Goal: Task Accomplishment & Management: Use online tool/utility

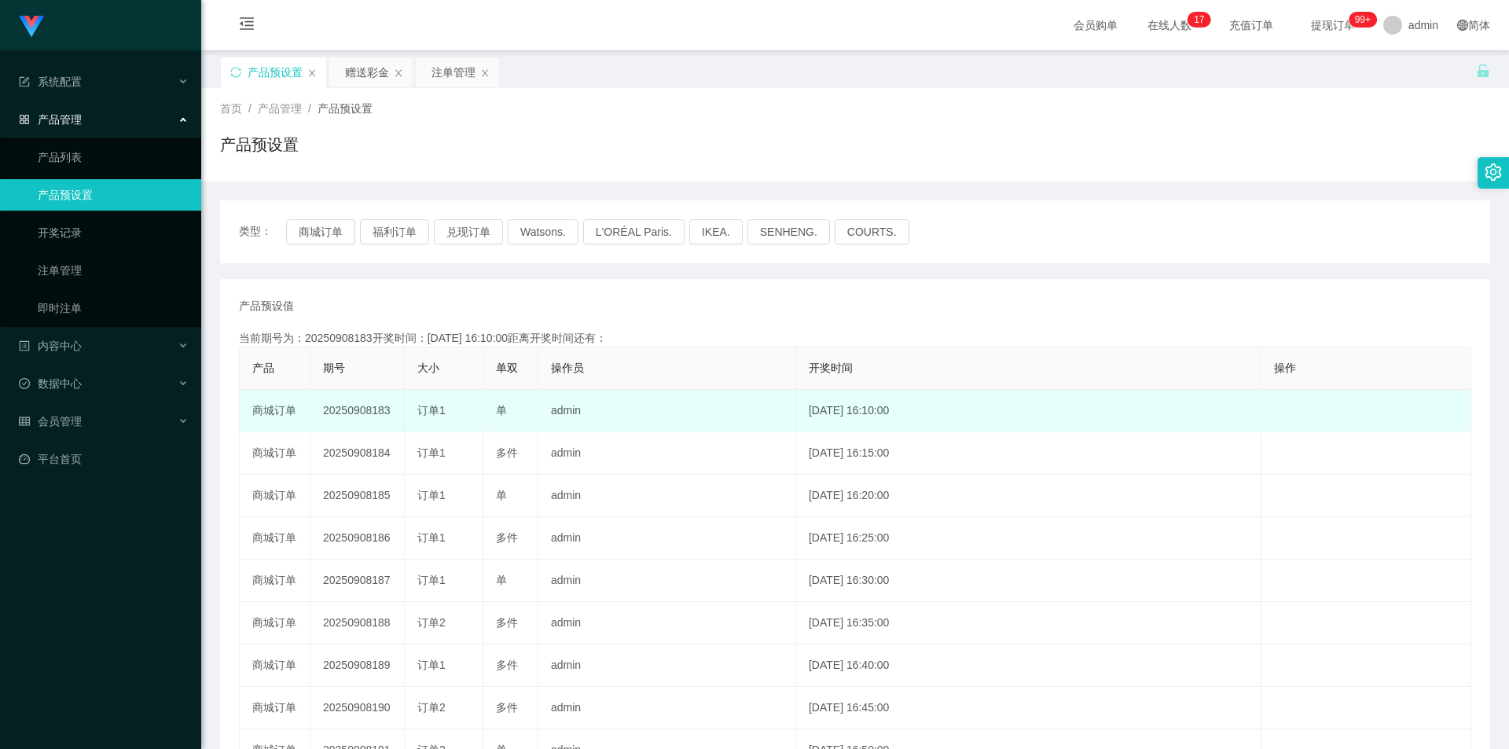
click at [353, 406] on td "20250908183" at bounding box center [357, 411] width 94 height 42
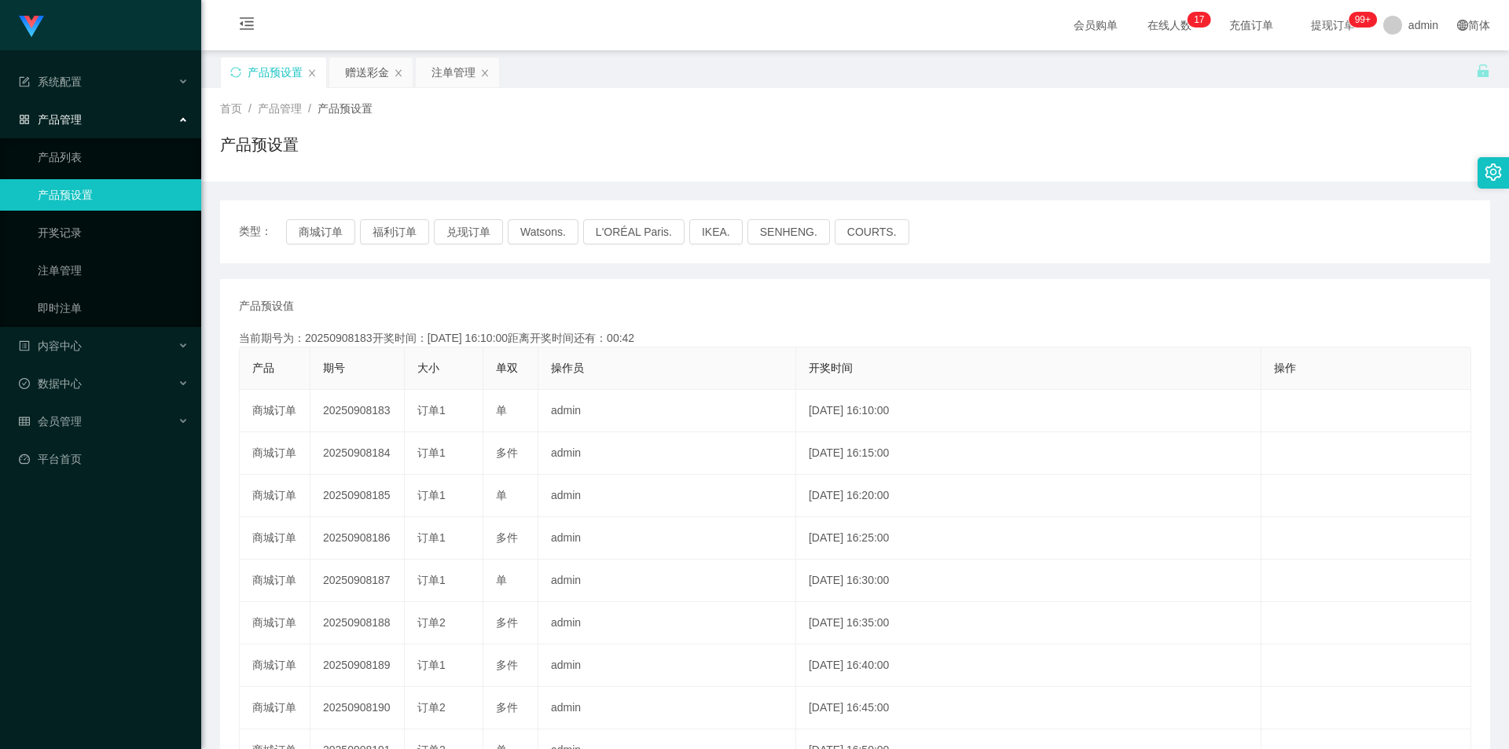
copy td "20250908183"
click at [369, 78] on div "赠送彩金" at bounding box center [367, 72] width 44 height 30
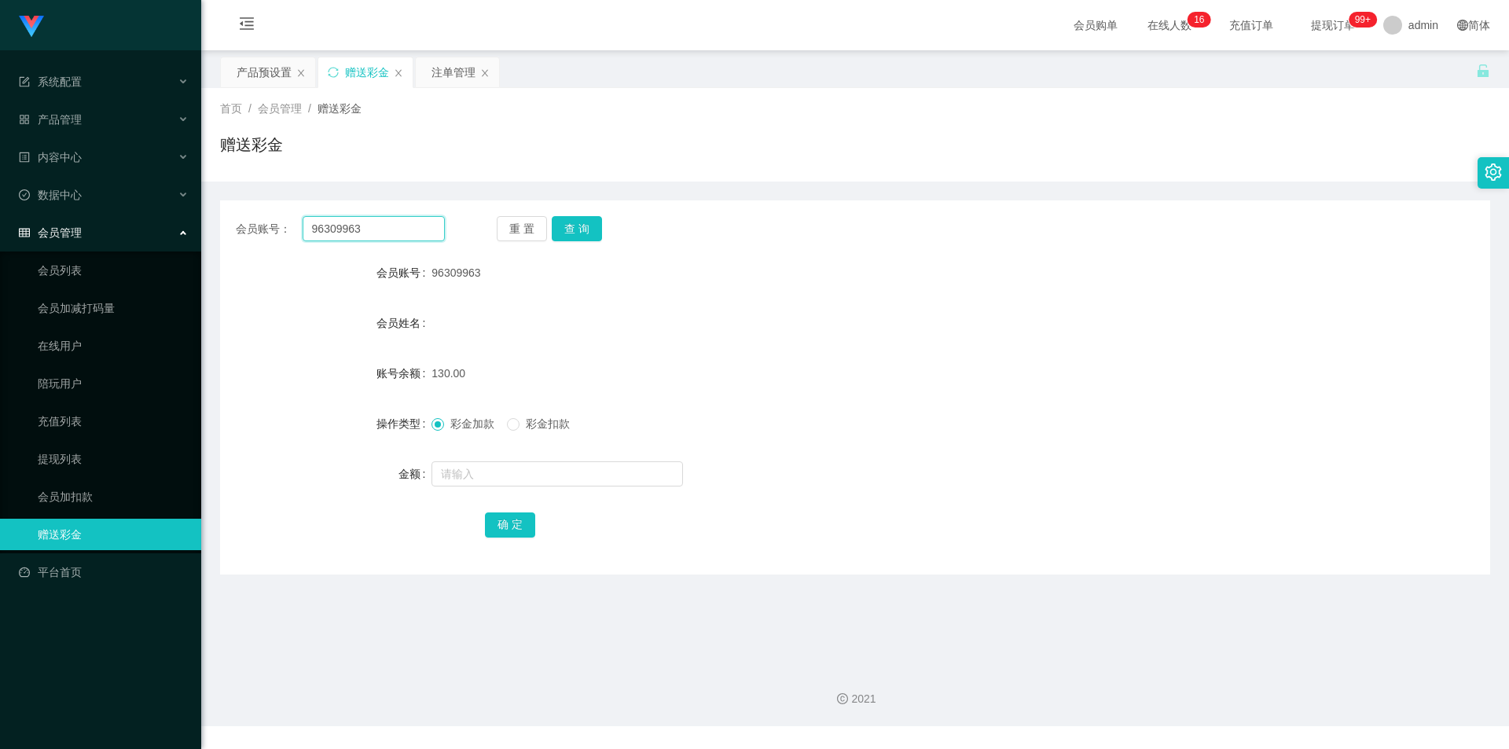
drag, startPoint x: 354, startPoint y: 230, endPoint x: 284, endPoint y: 250, distance: 73.6
click at [208, 215] on main "关闭左侧 关闭右侧 关闭其它 刷新页面 产品预设置 赠送彩金 注单管理 首页 / 会员管理 / 赠送彩金 / 赠送彩金 会员账号： 96309963 重 置 …" at bounding box center [855, 351] width 1308 height 603
click at [399, 225] on input "96309963" at bounding box center [374, 228] width 142 height 25
drag, startPoint x: 401, startPoint y: 226, endPoint x: 235, endPoint y: 223, distance: 165.9
click at [235, 223] on div "会员账号： 96309963 重 置 查 询" at bounding box center [855, 228] width 1270 height 25
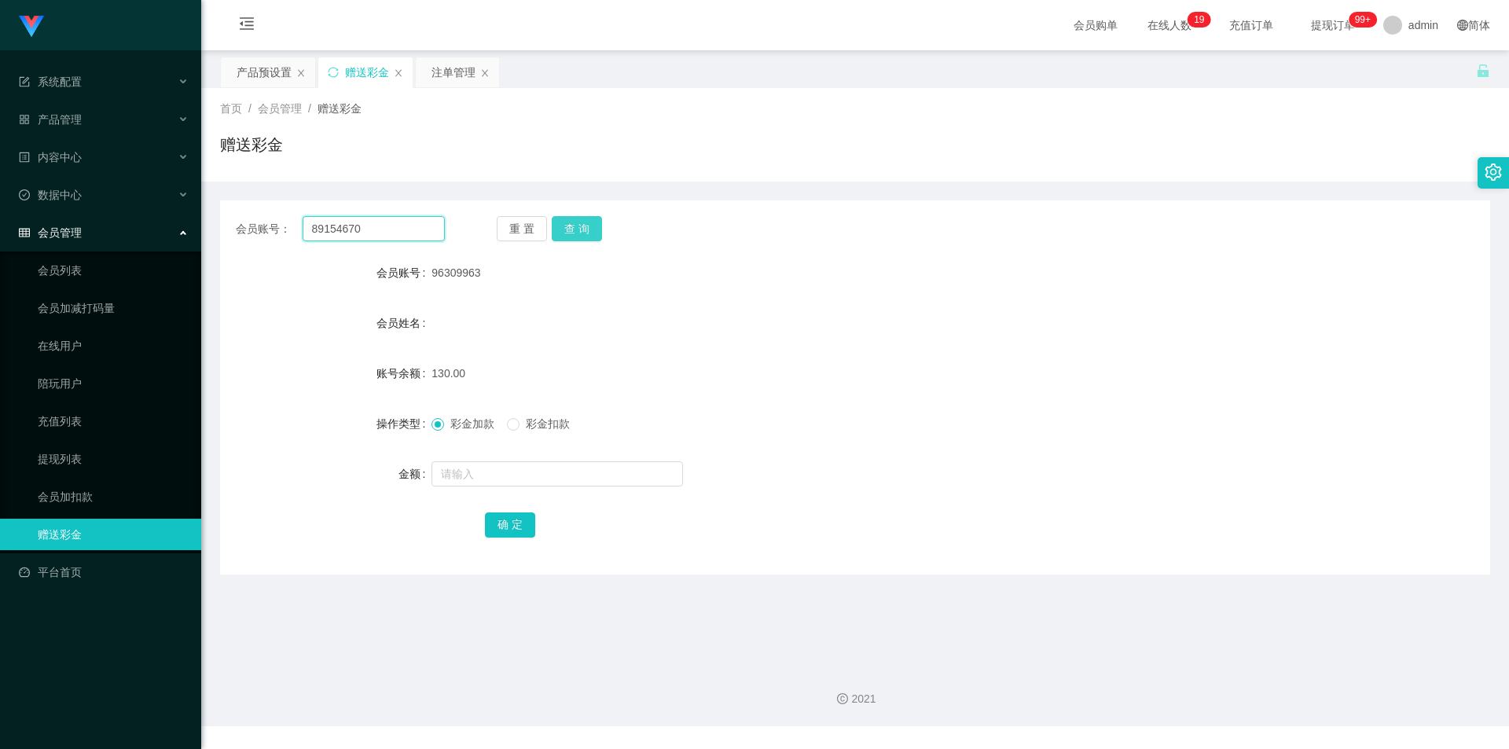
type input "89154670"
click at [579, 229] on button "查 询" at bounding box center [577, 228] width 50 height 25
click at [473, 476] on input "text" at bounding box center [557, 473] width 252 height 25
type input "60"
click at [444, 74] on div "注单管理" at bounding box center [453, 72] width 44 height 30
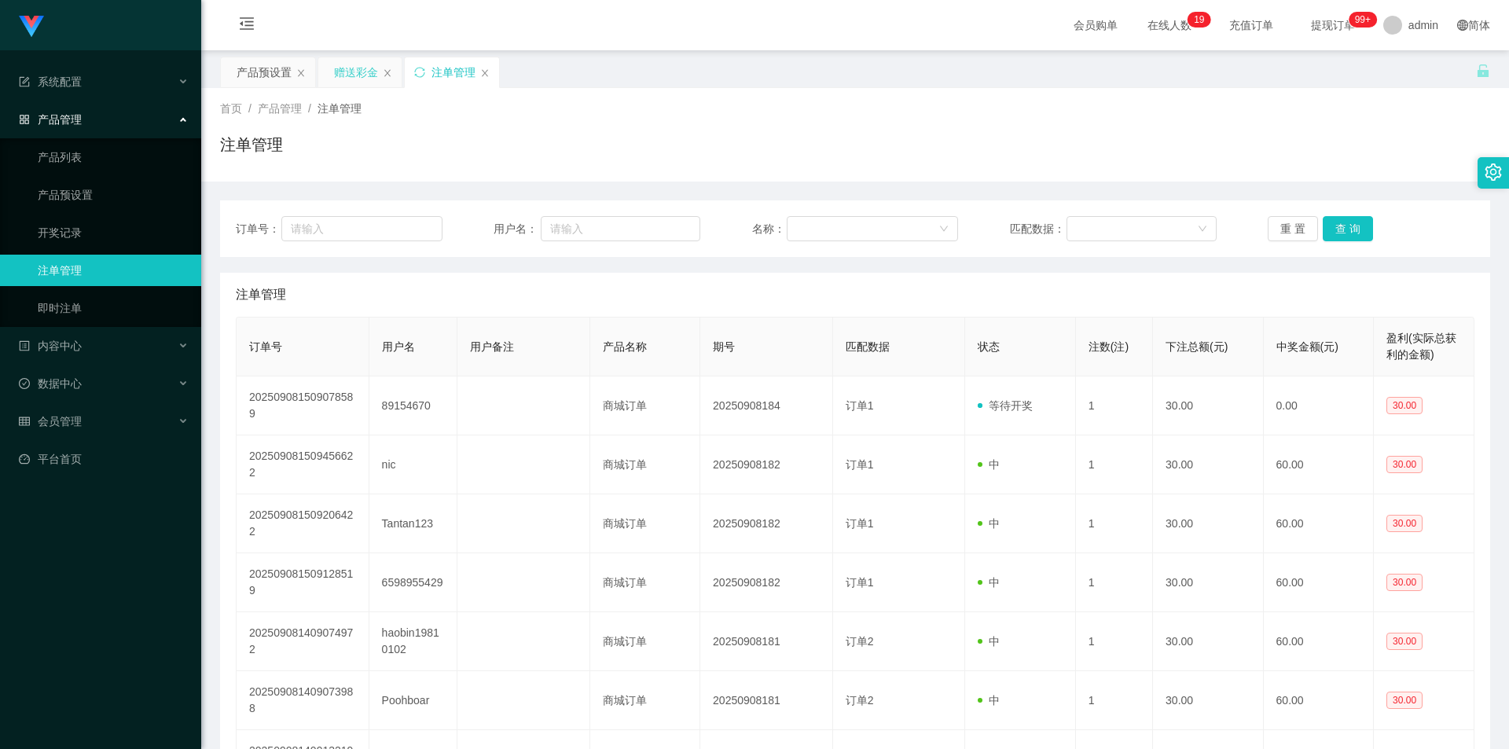
click at [366, 76] on div "赠送彩金" at bounding box center [356, 72] width 44 height 30
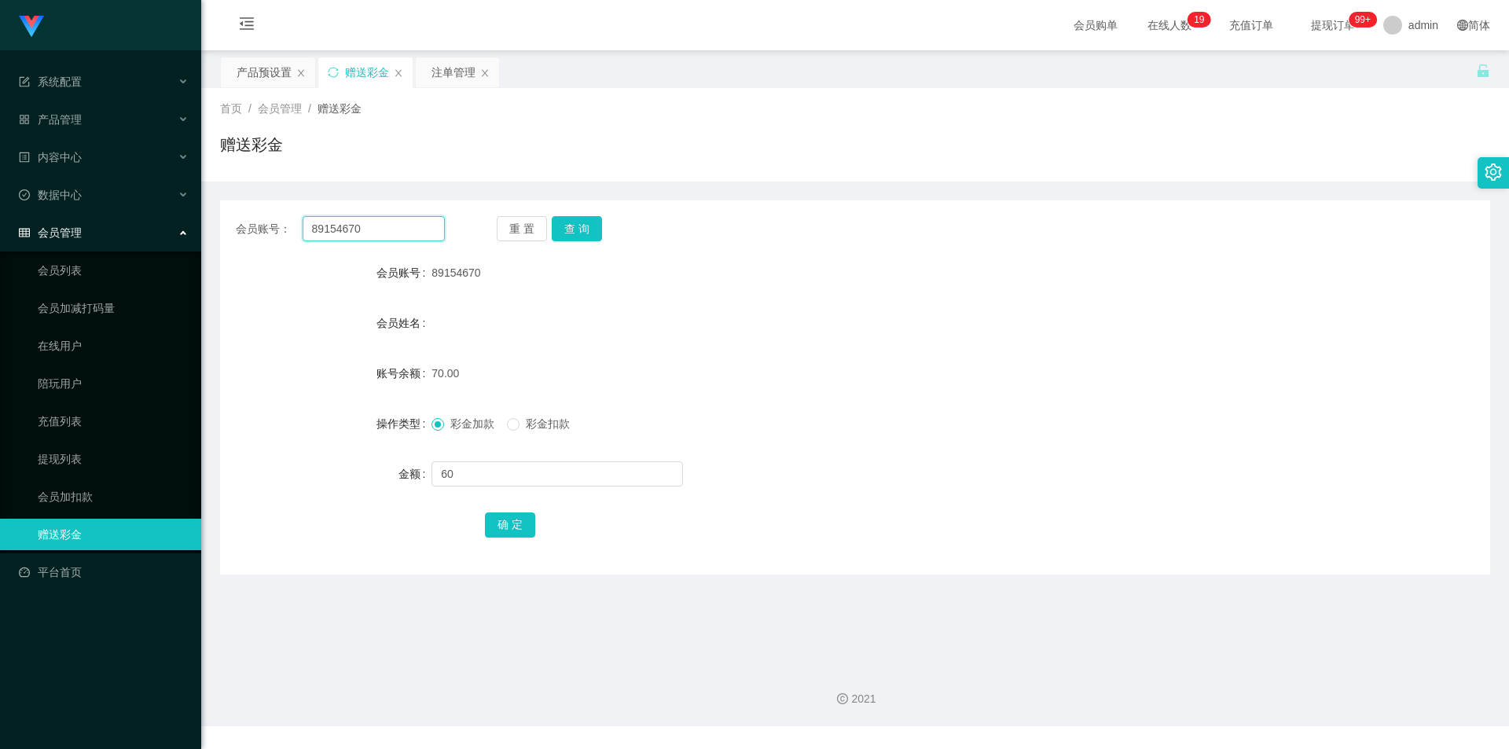
drag, startPoint x: 410, startPoint y: 233, endPoint x: 403, endPoint y: 157, distance: 76.6
click at [204, 221] on main "关闭左侧 关闭右侧 关闭其它 刷新页面 产品预设置 赠送彩金 注单管理 首页 / 会员管理 / 赠送彩金 / 赠送彩金 会员账号： 89154670 重 置 …" at bounding box center [855, 351] width 1308 height 603
click at [447, 74] on div "注单管理" at bounding box center [453, 72] width 44 height 30
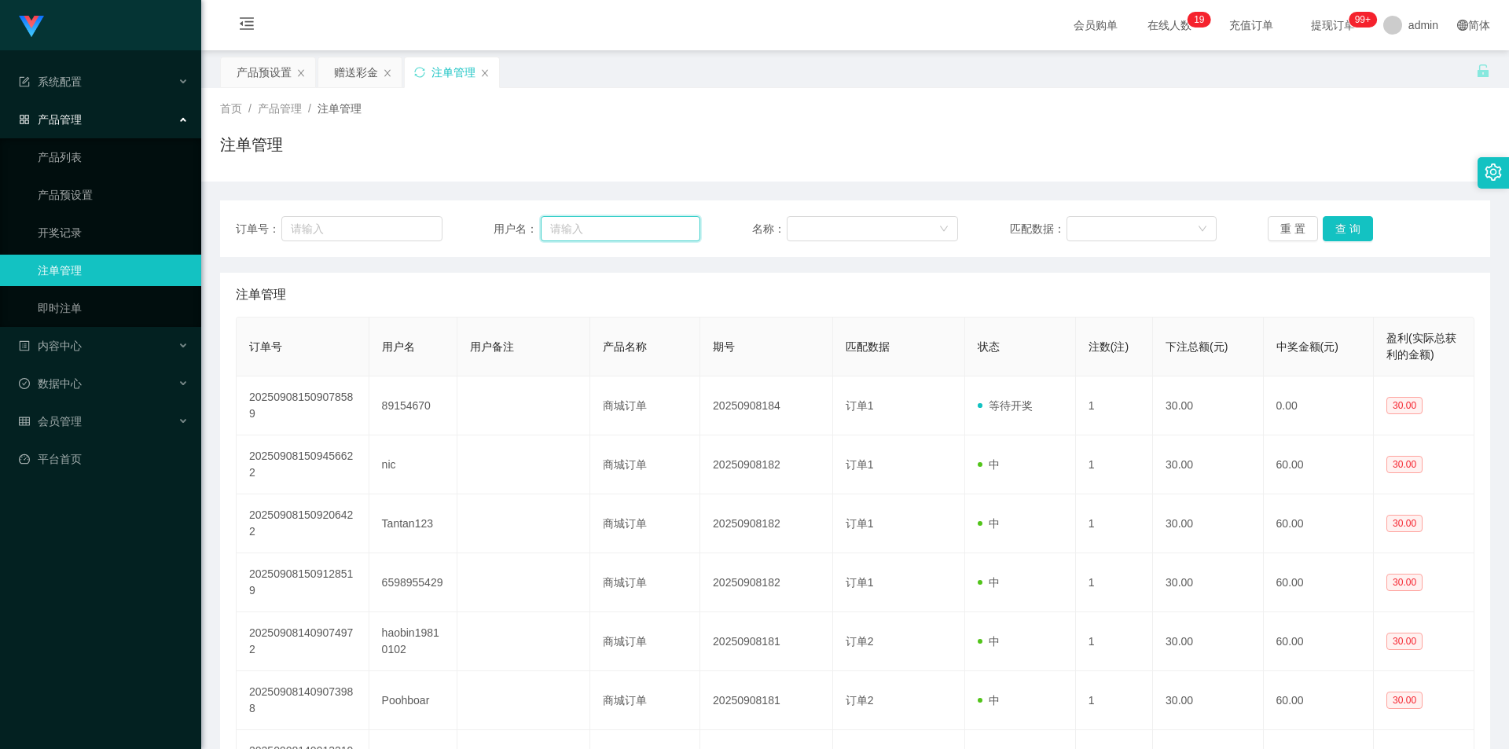
click at [644, 230] on input "text" at bounding box center [621, 228] width 160 height 25
paste input "89154670"
type input "89154670"
click at [1351, 235] on button "查 询" at bounding box center [1348, 228] width 50 height 25
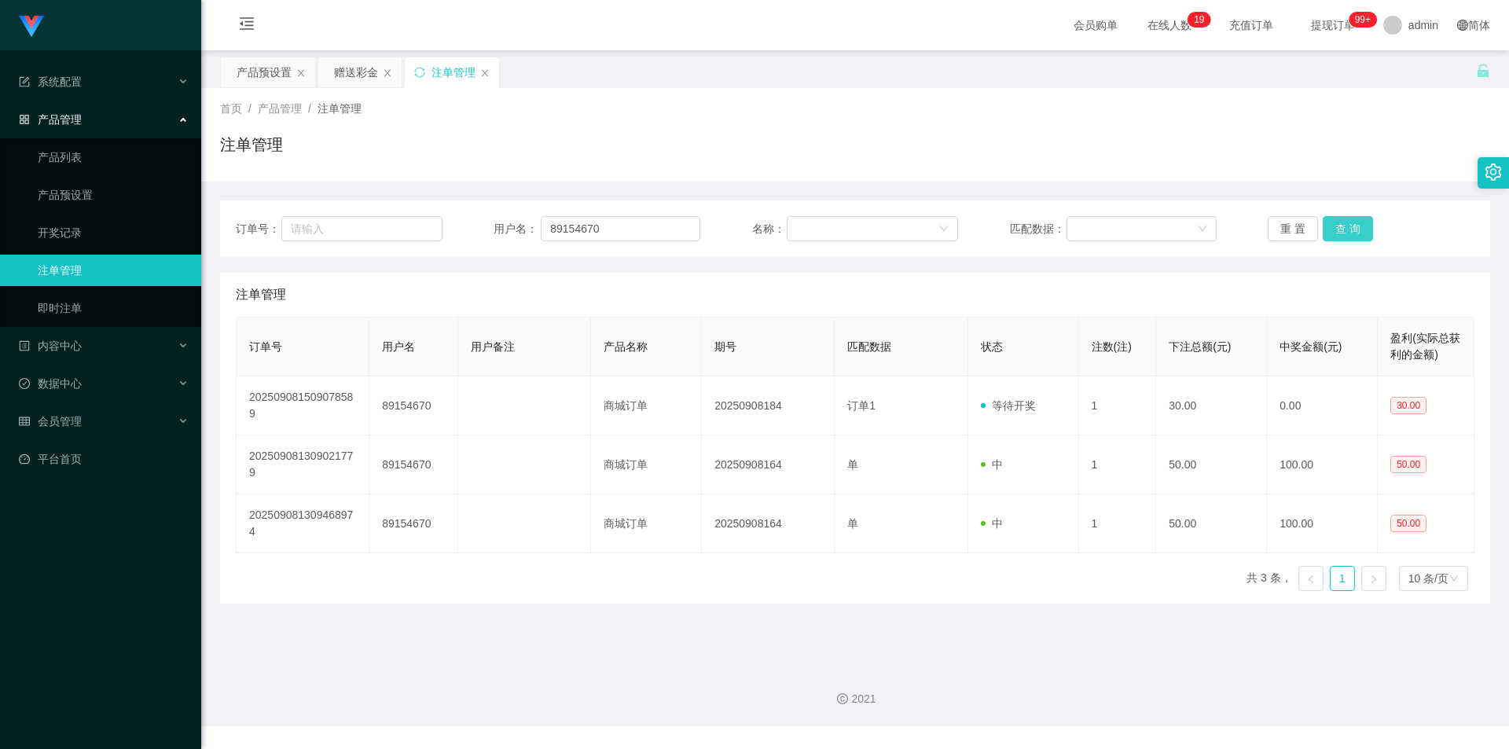
click at [1347, 235] on button "查 询" at bounding box center [1348, 228] width 50 height 25
click at [1347, 235] on div "重 置 查 询" at bounding box center [1371, 228] width 207 height 25
click at [1347, 235] on button "查 询" at bounding box center [1348, 228] width 50 height 25
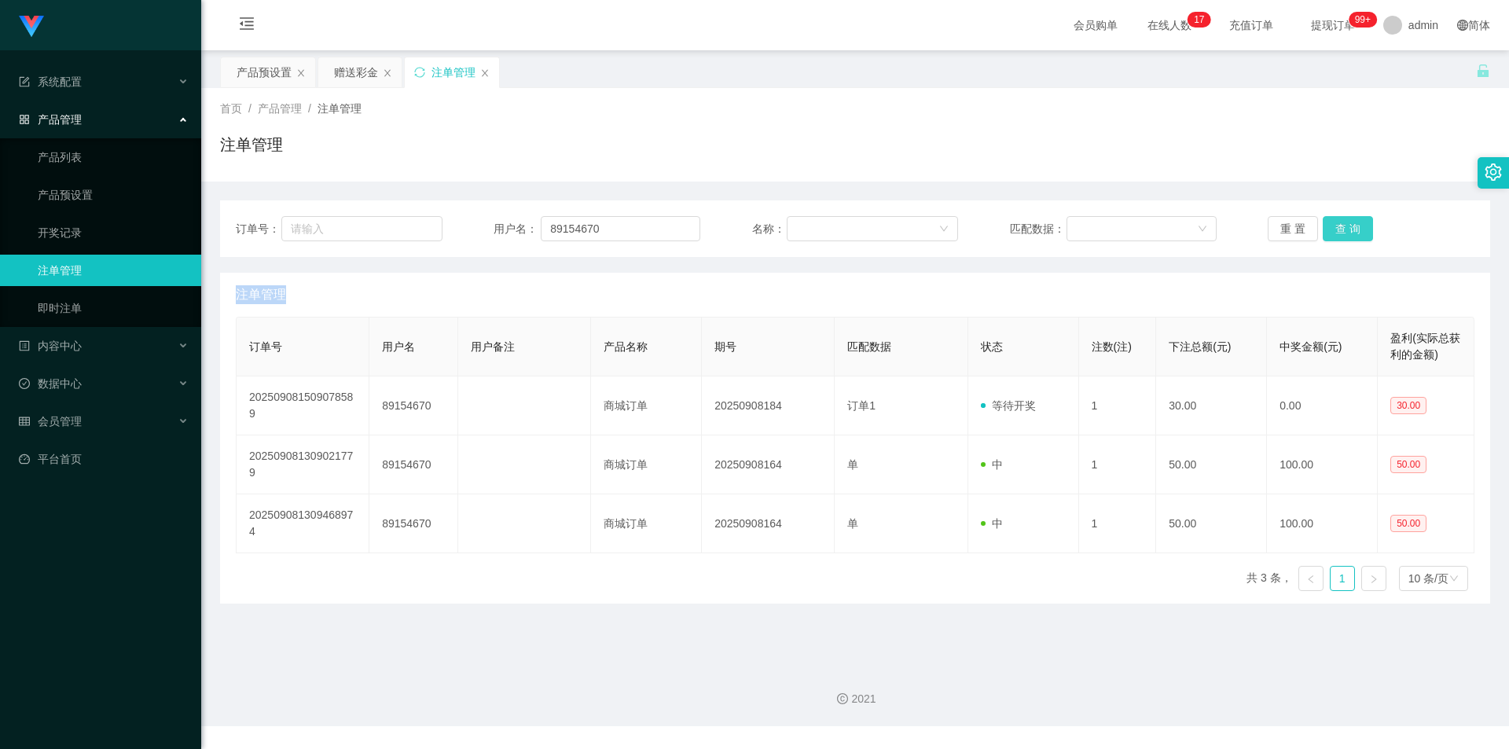
click at [1347, 235] on button "查 询" at bounding box center [1348, 228] width 50 height 25
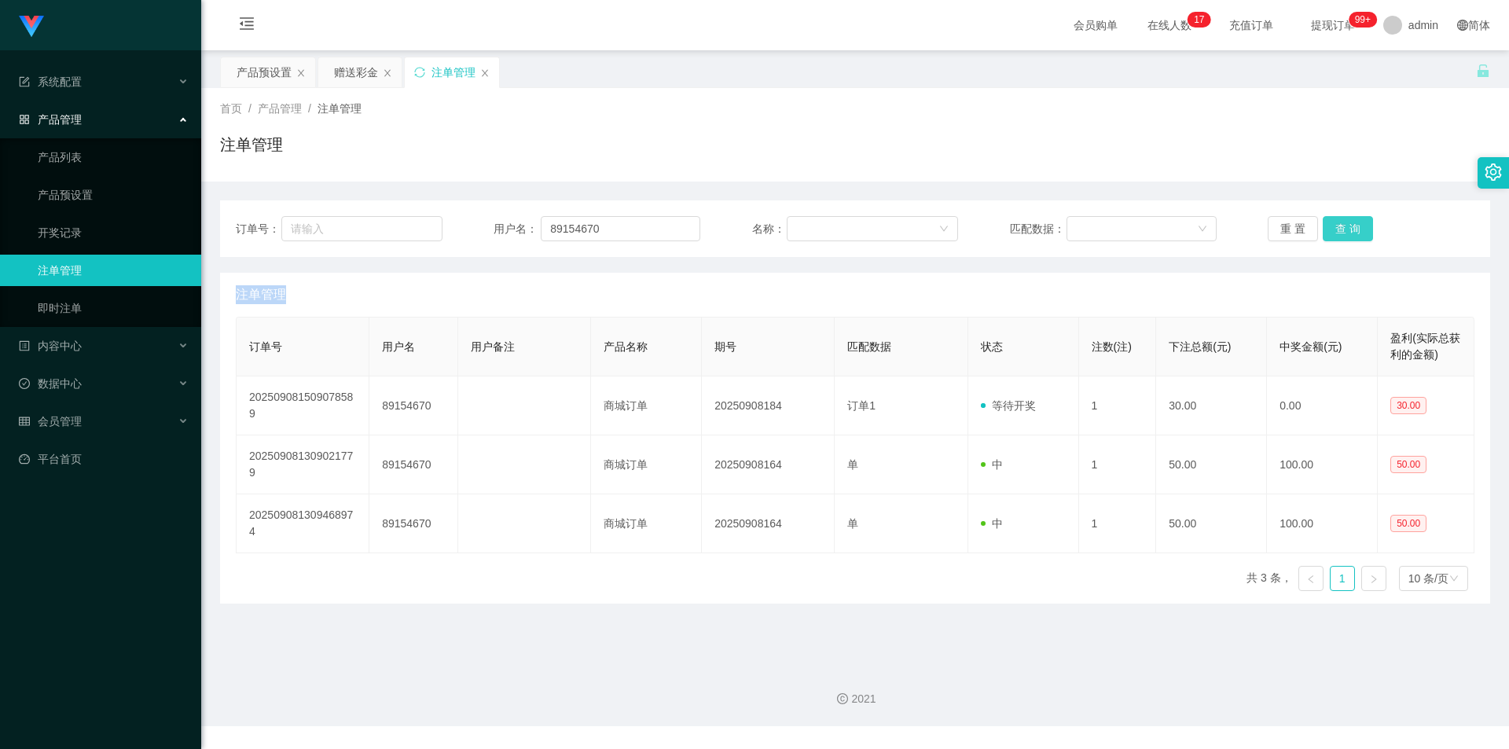
click at [1347, 235] on button "查 询" at bounding box center [1348, 228] width 50 height 25
click at [1347, 235] on div "重 置 查 询" at bounding box center [1371, 228] width 207 height 25
click at [1347, 235] on button "查 询" at bounding box center [1348, 228] width 50 height 25
click at [1347, 235] on button "查 询" at bounding box center [1357, 228] width 68 height 25
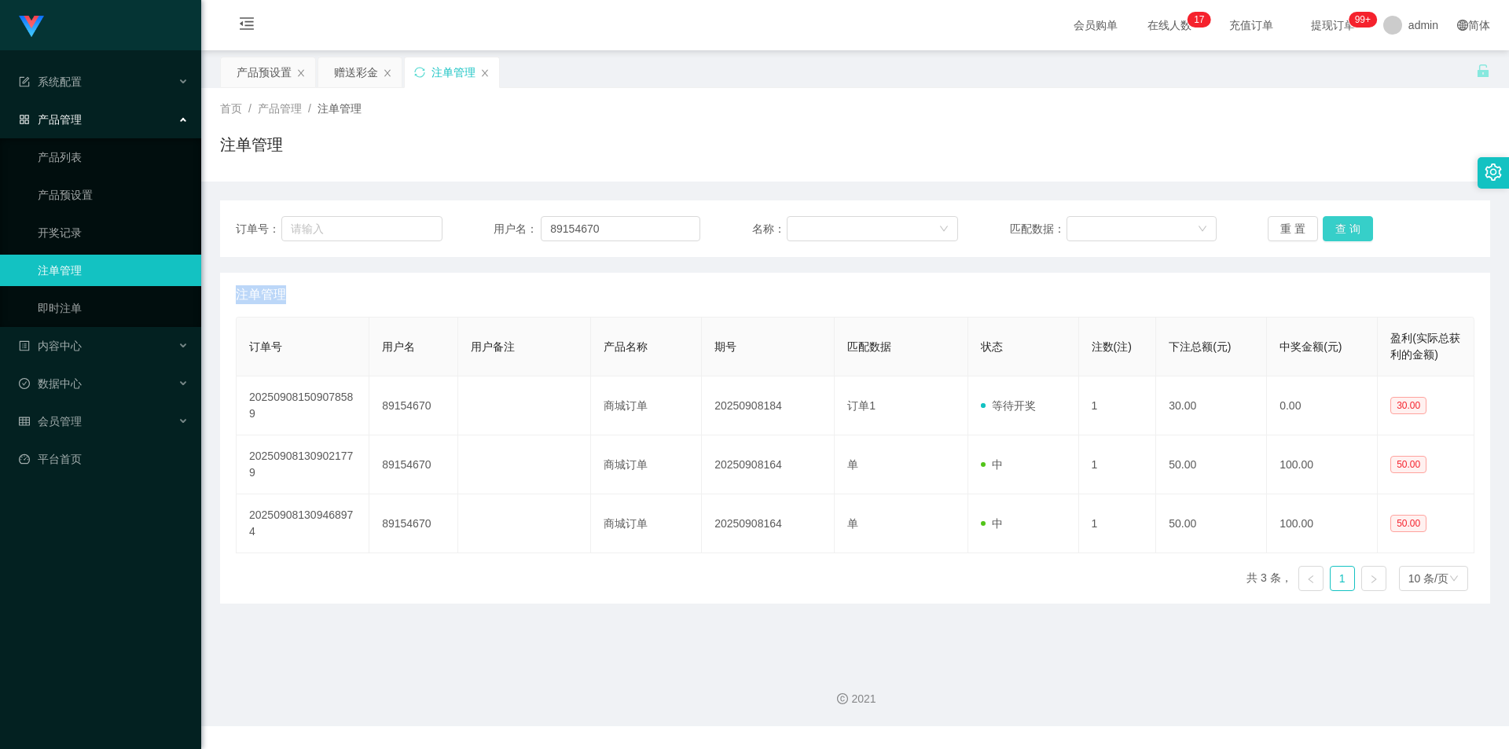
click at [1347, 235] on div "重 置 查 询" at bounding box center [1371, 228] width 207 height 25
click at [1347, 235] on button "查 询" at bounding box center [1348, 228] width 50 height 25
click at [248, 69] on div "产品预设置" at bounding box center [264, 72] width 55 height 30
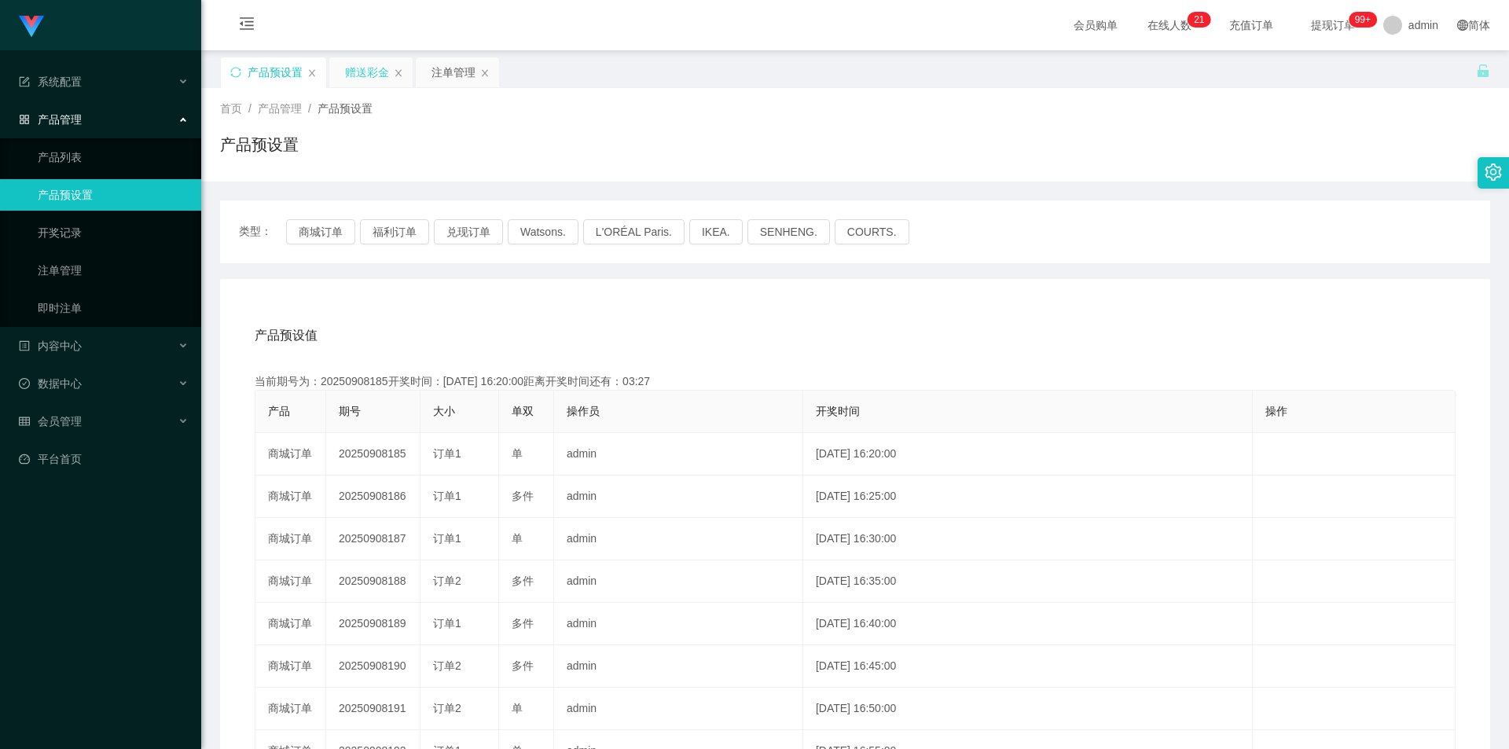
click at [354, 61] on div "赠送彩金" at bounding box center [367, 72] width 44 height 30
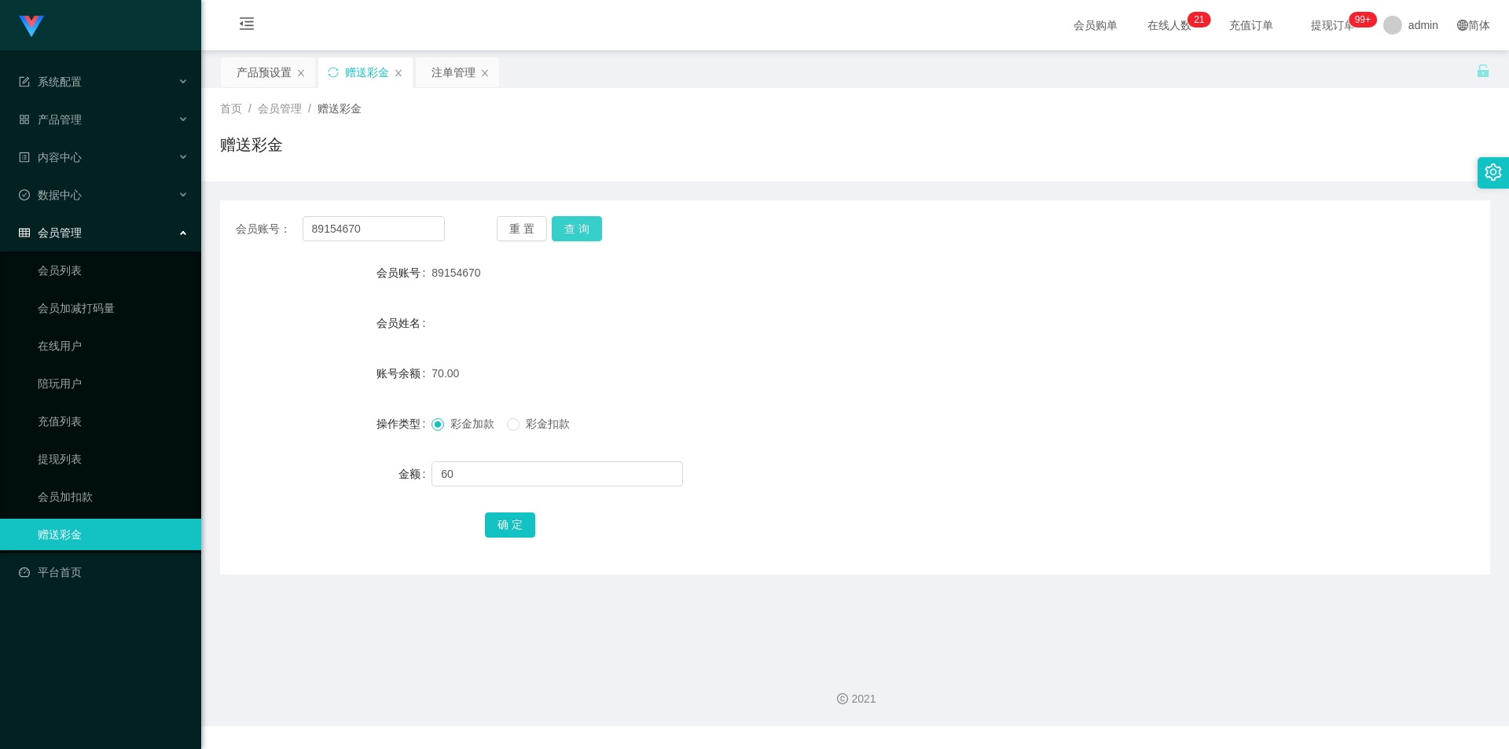
click at [579, 230] on button "查 询" at bounding box center [577, 228] width 50 height 25
click at [494, 471] on input "text" at bounding box center [557, 473] width 252 height 25
click at [572, 426] on span "彩金扣款" at bounding box center [548, 423] width 57 height 13
click at [512, 472] on input "text" at bounding box center [557, 473] width 252 height 25
type input "30"
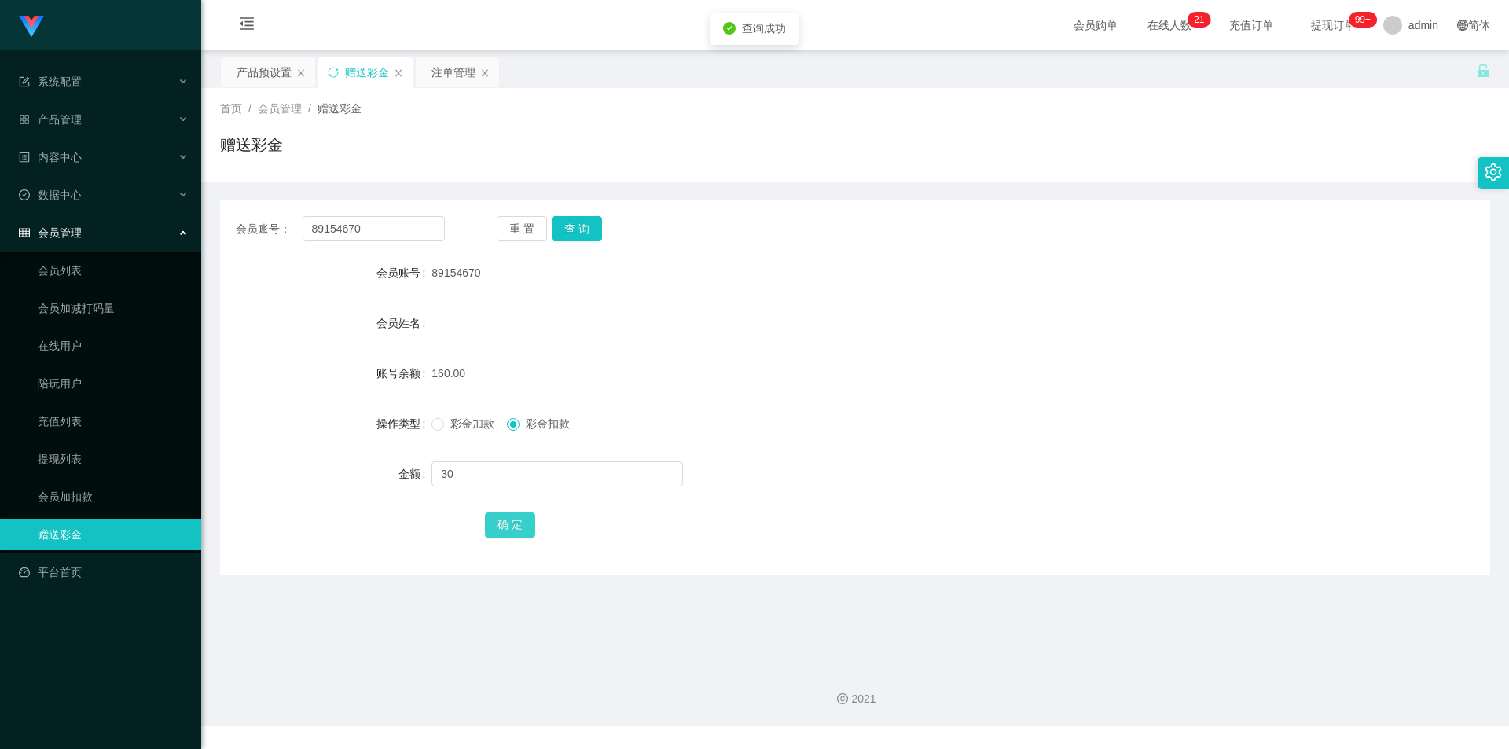
click at [509, 517] on button "确 定" at bounding box center [510, 524] width 50 height 25
click at [260, 69] on div "产品预设置" at bounding box center [264, 72] width 55 height 30
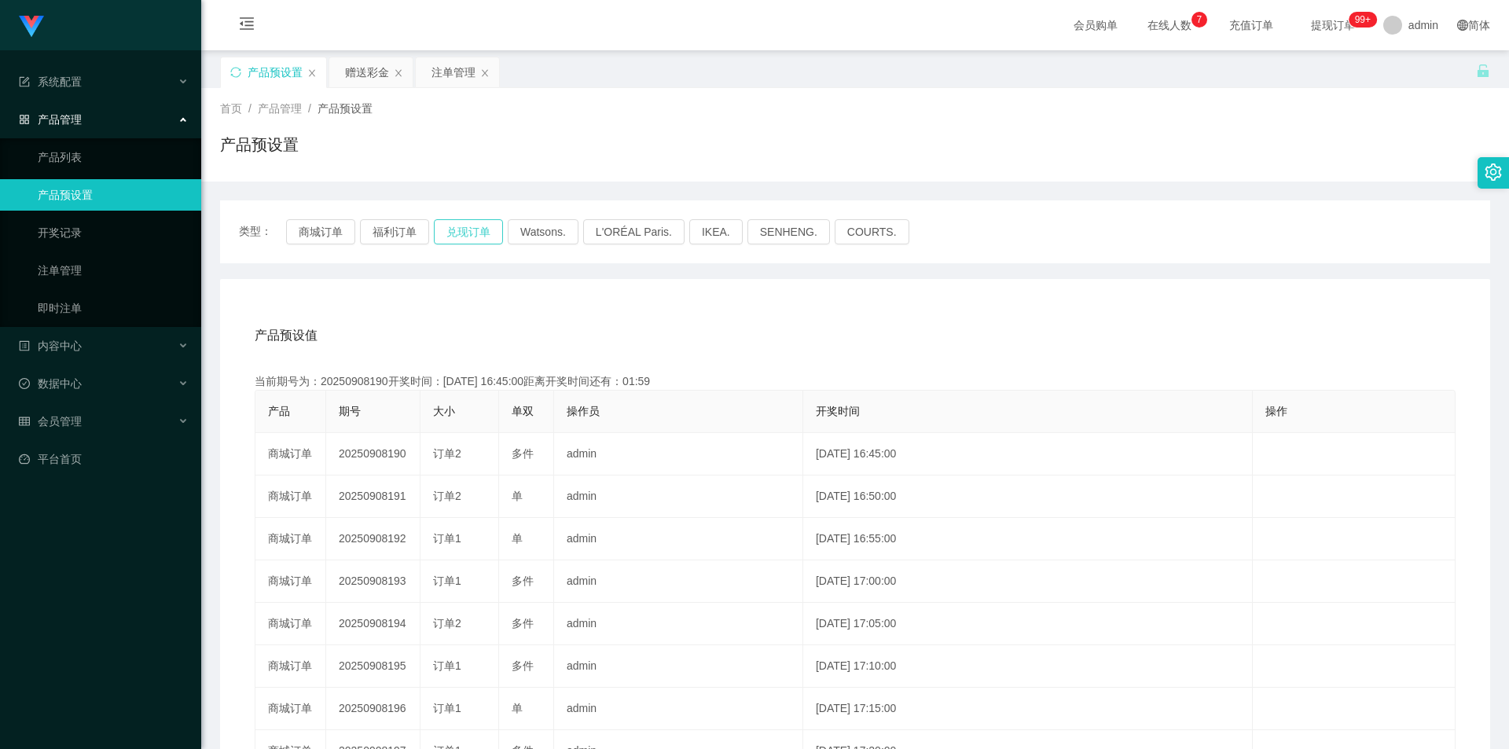
click at [452, 230] on button "兑现订单" at bounding box center [468, 231] width 69 height 25
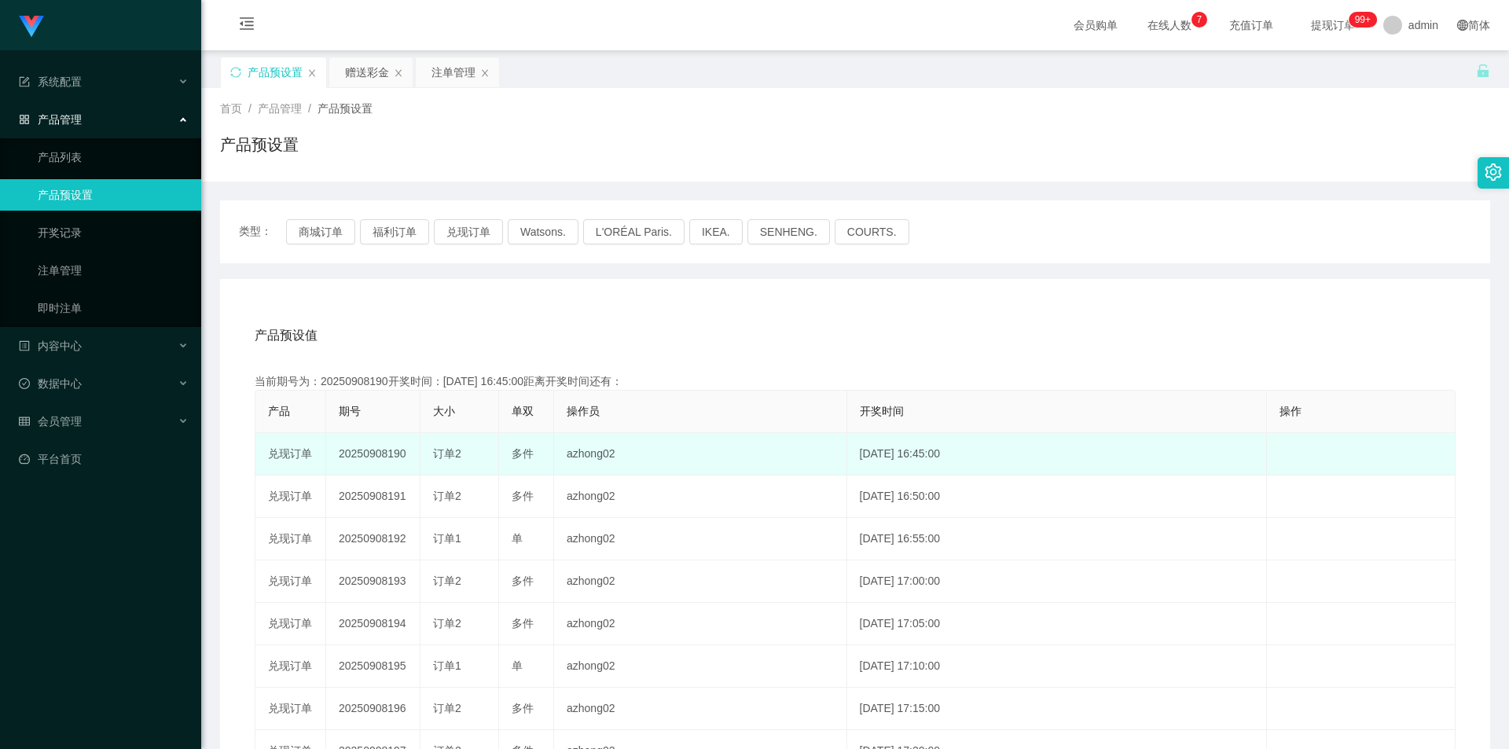
click at [388, 461] on td "20250908190" at bounding box center [373, 454] width 94 height 42
click at [387, 454] on td "20250908190" at bounding box center [373, 454] width 94 height 42
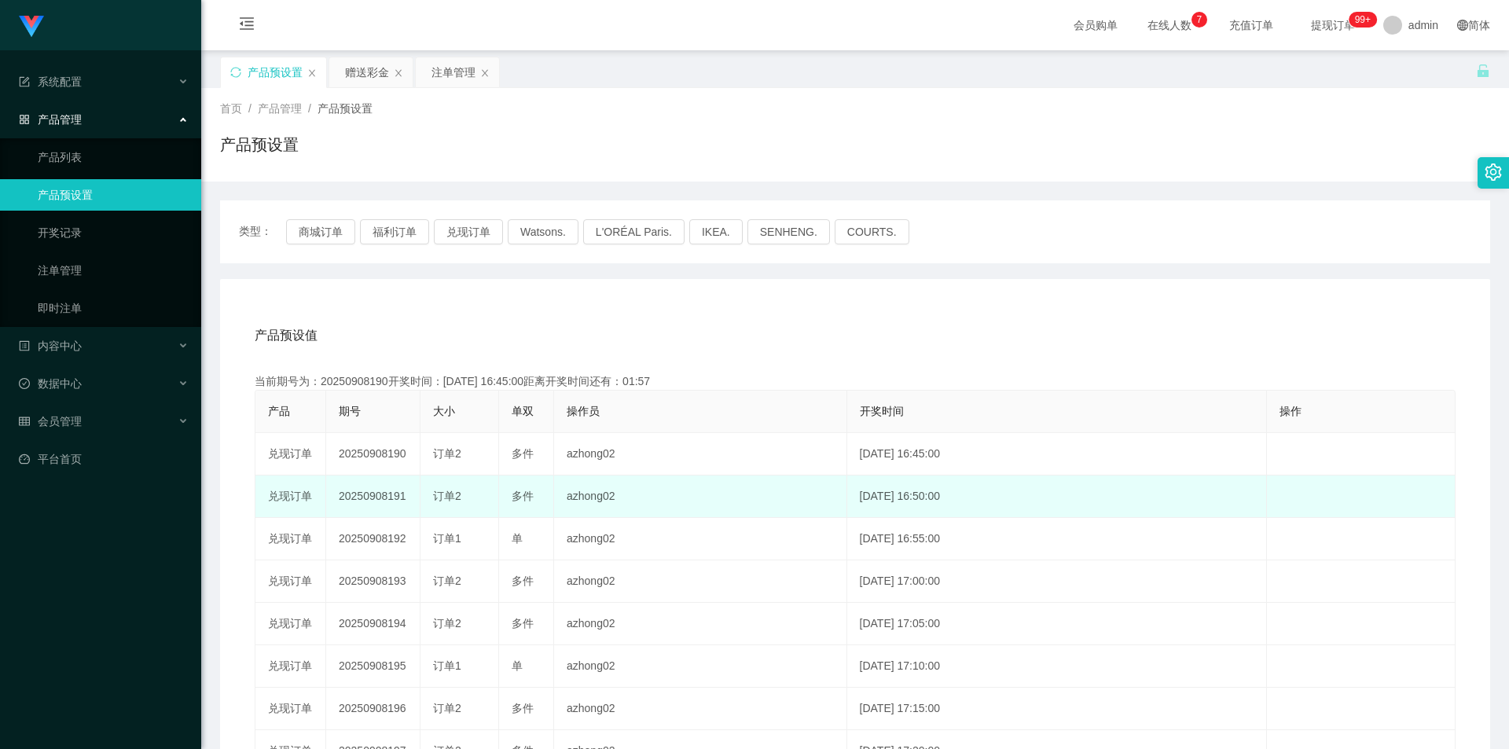
copy td "20250908190"
